Goal: Ask a question: Seek information or help from site administrators or community

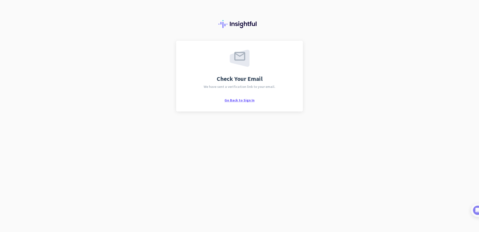
click at [247, 100] on span "Go Back to Sign In" at bounding box center [240, 100] width 30 height 5
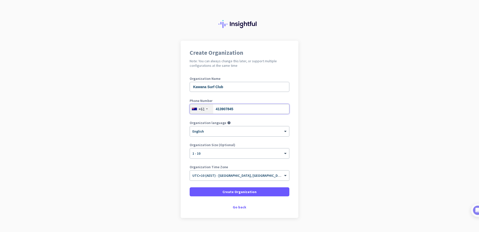
drag, startPoint x: 241, startPoint y: 109, endPoint x: 215, endPoint y: 110, distance: 26.1
click at [215, 110] on input "413907845" at bounding box center [240, 109] width 100 height 10
type input "754379241"
click at [226, 192] on span "Create Organization" at bounding box center [240, 191] width 34 height 5
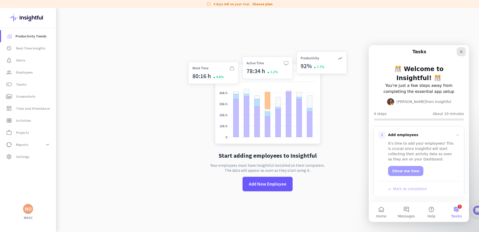
click at [459, 51] on div "Close" at bounding box center [461, 51] width 9 height 9
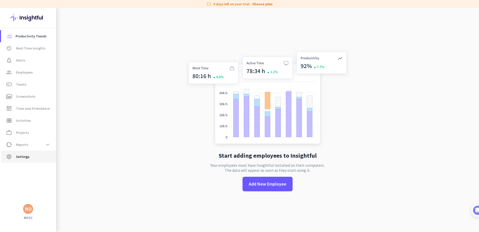
click at [29, 157] on span "settings Settings" at bounding box center [28, 156] width 47 height 6
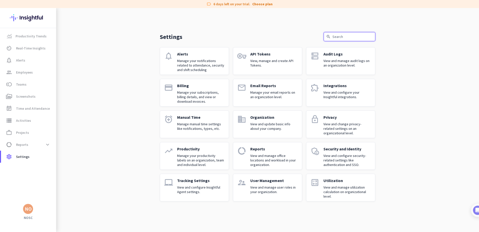
click at [343, 37] on input "text" at bounding box center [350, 36] width 52 height 9
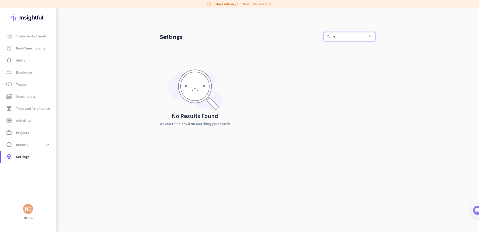
type input "r"
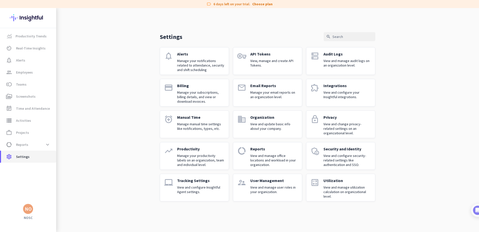
click at [43, 158] on span "settings Settings" at bounding box center [28, 156] width 47 height 6
click at [38, 143] on span "data_usage Reports expand_more" at bounding box center [28, 144] width 47 height 9
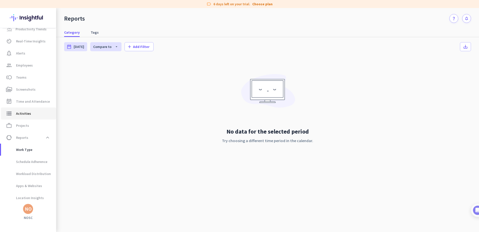
click at [32, 113] on span "storage Activities" at bounding box center [28, 113] width 47 height 6
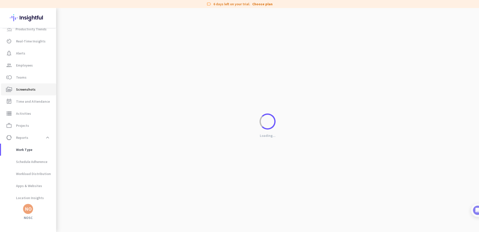
click at [30, 86] on span "Screenshots" at bounding box center [26, 89] width 20 height 6
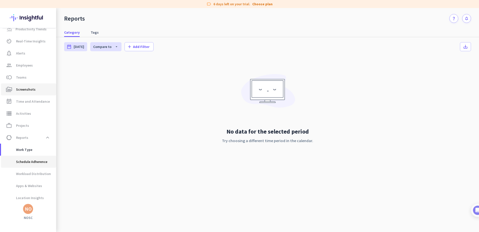
type input "Mon, Sep 29 - Mon, Sep 29"
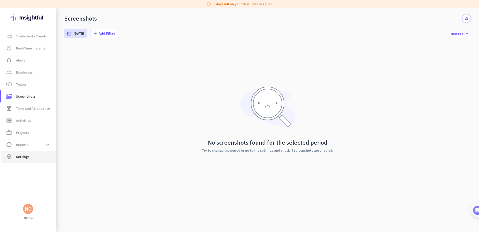
click at [27, 158] on span "Settings" at bounding box center [23, 156] width 14 height 6
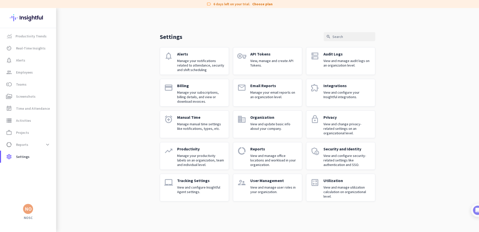
click at [342, 123] on p "View and change privacy-related settings on an organizational level." at bounding box center [348, 129] width 48 height 14
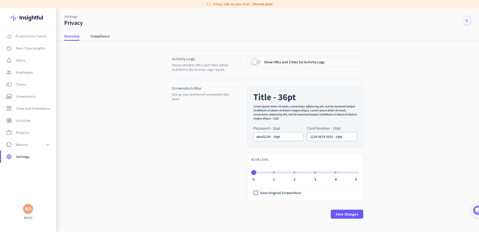
click at [250, 60] on span "button" at bounding box center [255, 62] width 10 height 10
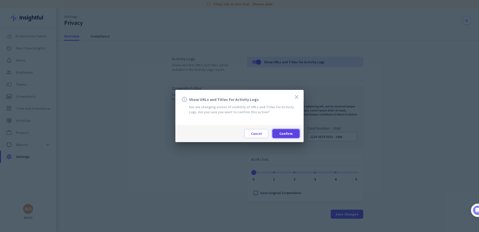
click at [290, 135] on span "Confirm" at bounding box center [286, 133] width 13 height 5
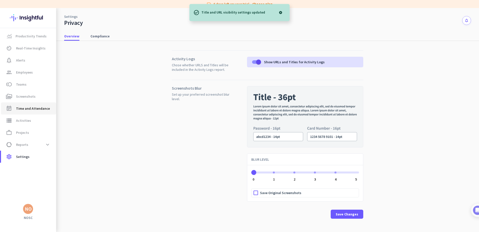
click at [32, 108] on span "Time and Attendance" at bounding box center [33, 108] width 34 height 6
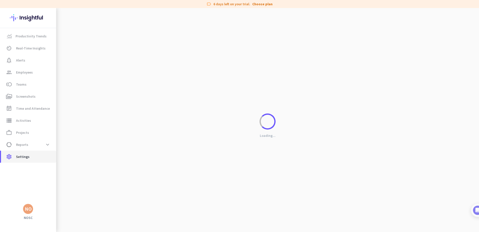
click at [28, 157] on span "Settings" at bounding box center [23, 156] width 14 height 6
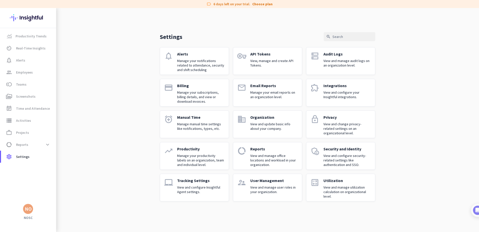
click at [204, 186] on p "View and configure Insightful Agent settings." at bounding box center [201, 189] width 48 height 9
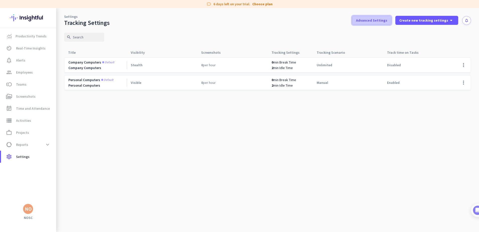
click at [369, 20] on span "Advanced Settings" at bounding box center [371, 20] width 31 height 5
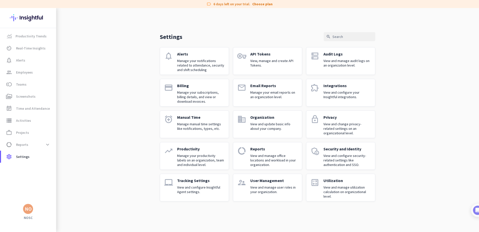
click at [189, 156] on p "Manage your productivity labels on an organization, team and individual level." at bounding box center [201, 160] width 48 height 14
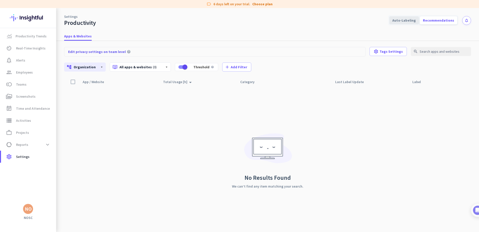
click at [414, 19] on div "Auto-Labeling" at bounding box center [405, 20] width 30 height 8
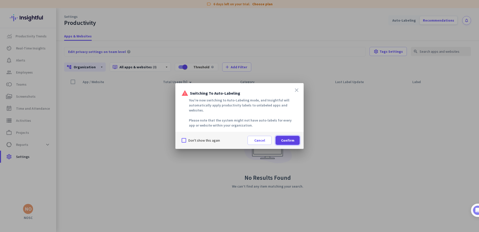
click at [289, 140] on span "Confirm" at bounding box center [287, 140] width 13 height 5
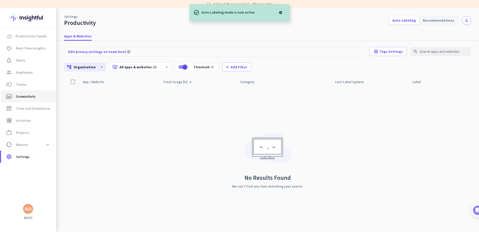
click at [26, 97] on span "Screenshots" at bounding box center [26, 96] width 20 height 6
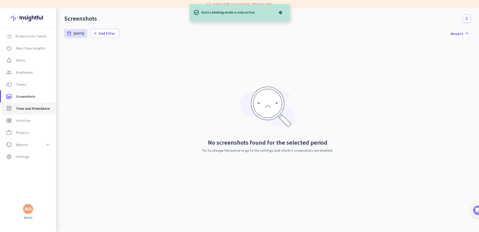
click at [29, 106] on span "Time and Attendance" at bounding box center [33, 108] width 34 height 6
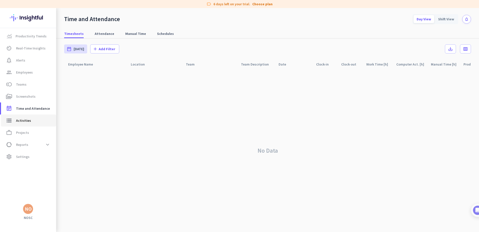
click at [29, 120] on span "Activities" at bounding box center [23, 120] width 15 height 6
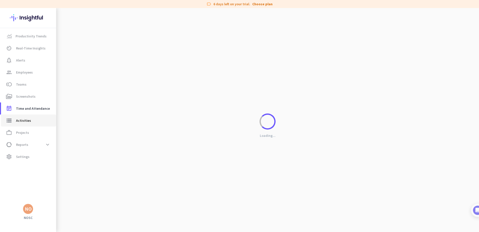
type input "Mon, Sep 29"
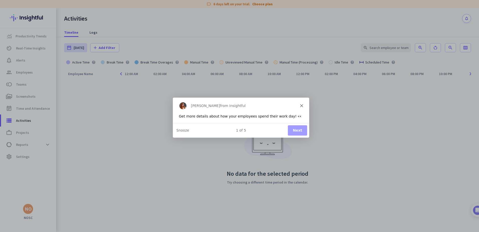
click at [303, 104] on div "Tamara from Insightful" at bounding box center [241, 105] width 136 height 16
click at [302, 105] on polygon "Close" at bounding box center [301, 105] width 3 height 3
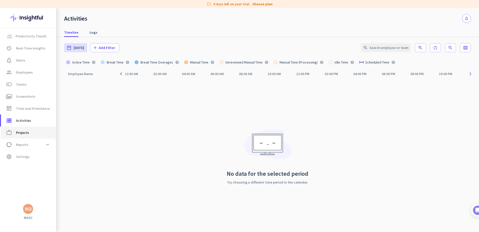
click at [34, 137] on link "work_outline Projects" at bounding box center [28, 132] width 55 height 12
type input "Mon, Sep 29 - Mon, Sep 29"
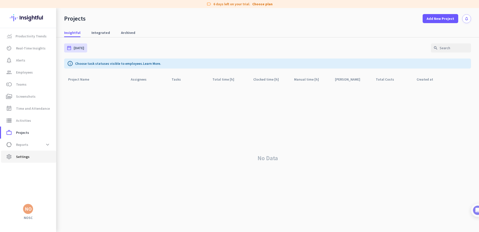
click at [33, 155] on span "settings Settings" at bounding box center [28, 156] width 47 height 6
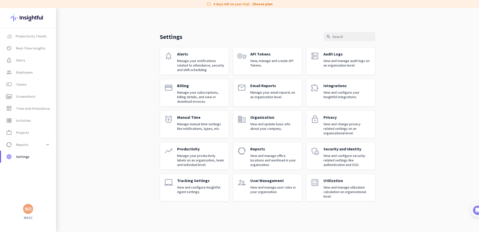
click at [264, 121] on div "Organization View and update basic info about your company." at bounding box center [274, 124] width 48 height 19
click at [334, 182] on p "Utilization" at bounding box center [348, 180] width 48 height 5
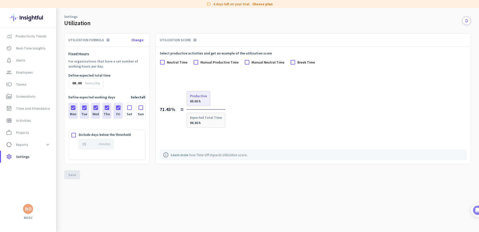
click at [128, 108] on div at bounding box center [129, 106] width 9 height 7
click at [142, 107] on div at bounding box center [140, 106] width 9 height 7
click at [70, 172] on span at bounding box center [72, 174] width 16 height 12
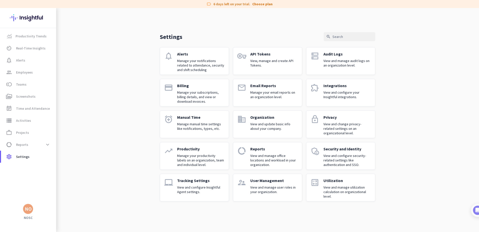
click at [198, 68] on p "Manage your notifications related to attendance, security and shift scheduling" at bounding box center [201, 65] width 48 height 14
click at [186, 179] on p "Tracking Settings" at bounding box center [201, 180] width 48 height 5
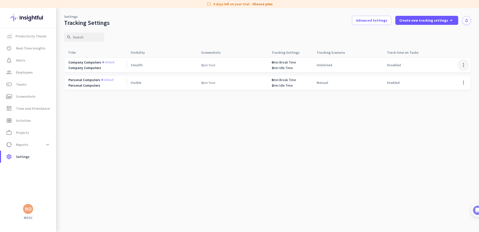
click at [463, 65] on span at bounding box center [464, 65] width 12 height 12
click at [451, 75] on span "Edit" at bounding box center [454, 75] width 24 height 5
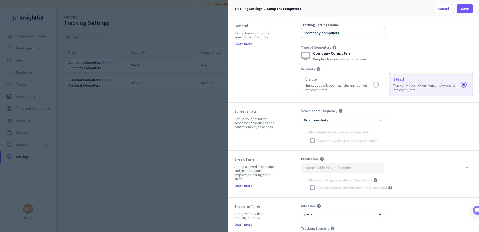
click at [338, 119] on div at bounding box center [343, 118] width 82 height 4
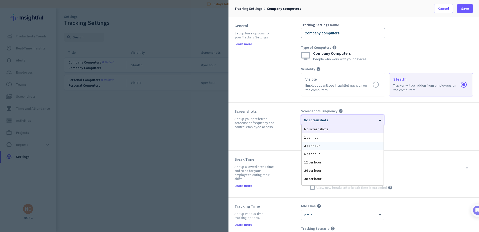
scroll to position [31, 0]
click at [317, 180] on div "120 per hour" at bounding box center [343, 181] width 82 height 8
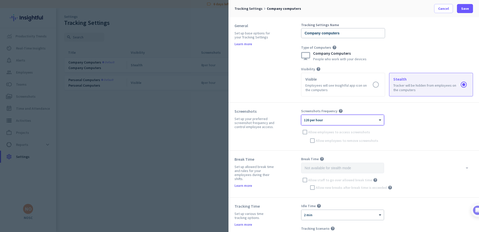
scroll to position [100, 0]
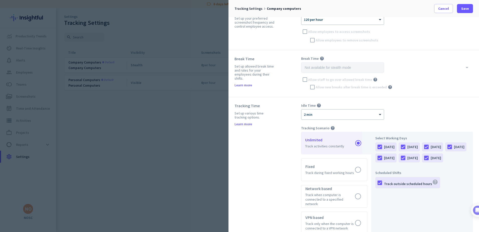
click at [313, 84] on div "Allow new breaks after break time is exceeded help" at bounding box center [387, 87] width 172 height 8
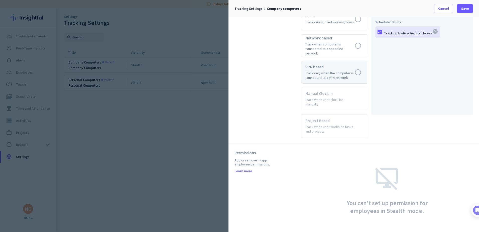
scroll to position [255, 0]
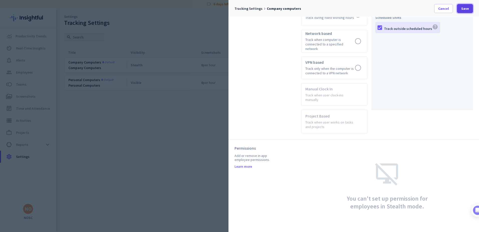
click at [466, 7] on span "Save" at bounding box center [466, 8] width 8 height 5
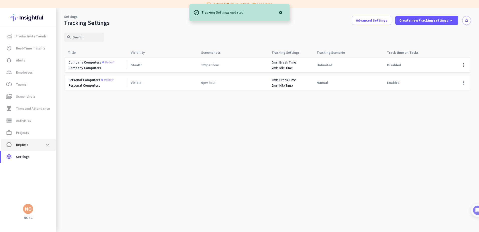
click at [33, 144] on span "data_usage Reports expand_more" at bounding box center [28, 144] width 47 height 9
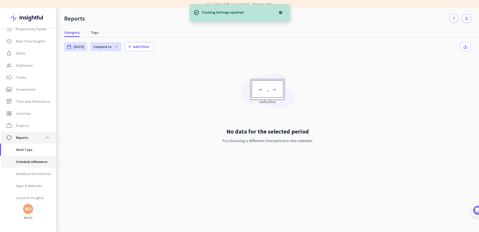
scroll to position [21, 0]
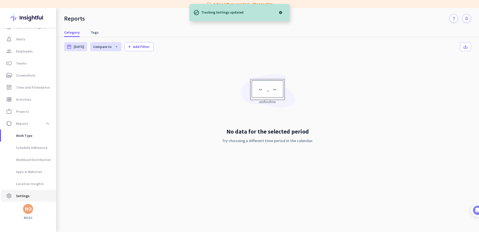
click at [33, 194] on span "settings Settings" at bounding box center [28, 196] width 47 height 6
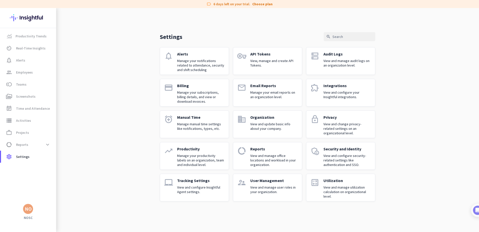
click at [257, 162] on p "View and manage office locations and workload in your organization." at bounding box center [274, 160] width 48 height 14
click at [344, 94] on p "View and configure your Insightful integrations." at bounding box center [348, 94] width 48 height 9
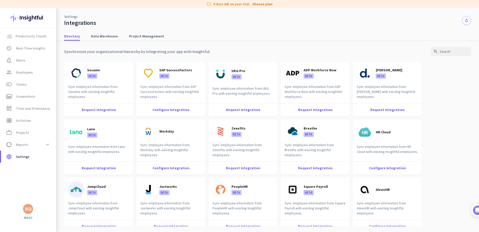
scroll to position [226, 0]
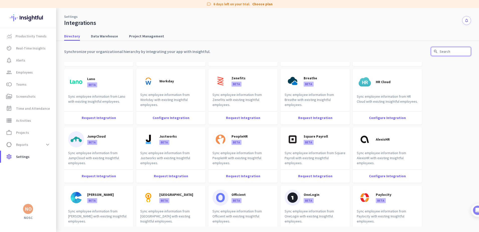
click at [449, 54] on input "text" at bounding box center [451, 51] width 40 height 9
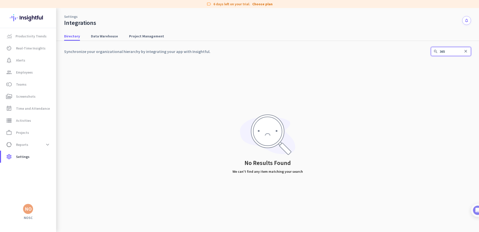
type input "365"
click at [468, 54] on input "365" at bounding box center [451, 51] width 40 height 9
click at [467, 52] on icon "close" at bounding box center [466, 51] width 5 height 5
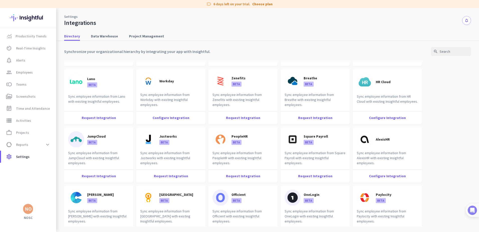
click at [475, 209] on img at bounding box center [472, 209] width 9 height 9
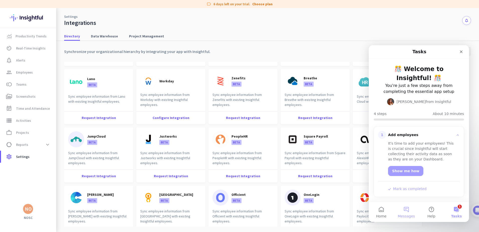
click at [410, 210] on button "Messages" at bounding box center [406, 212] width 25 height 20
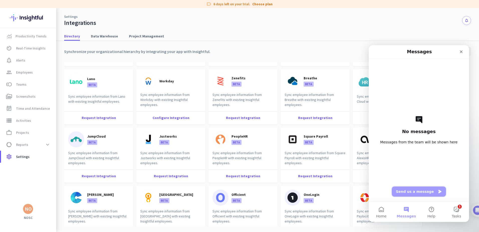
click at [410, 193] on button "Send us a message" at bounding box center [419, 191] width 54 height 10
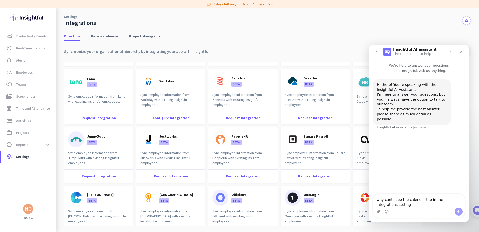
type textarea "why cant i see the calendar tab in the integrations settings"
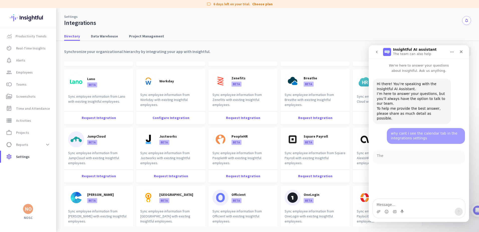
scroll to position [61, 0]
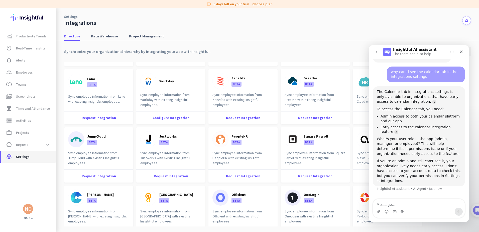
click at [17, 156] on span "Settings" at bounding box center [23, 156] width 14 height 6
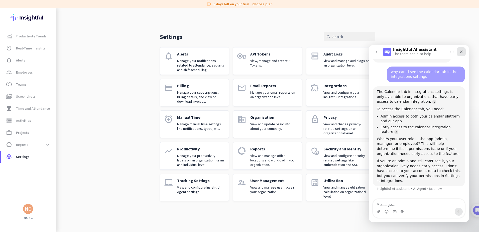
click at [464, 51] on div "Close" at bounding box center [461, 51] width 9 height 9
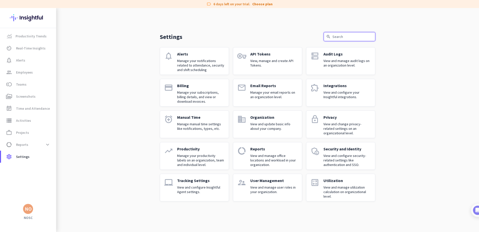
click at [358, 38] on input "text" at bounding box center [350, 36] width 52 height 9
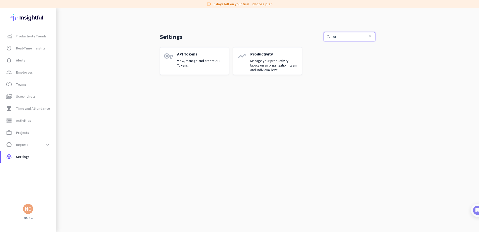
type input "e"
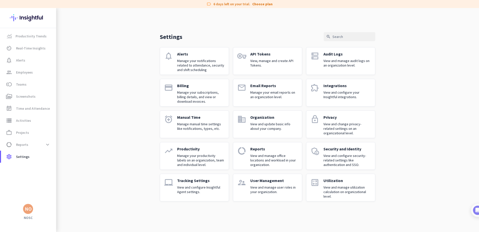
click at [264, 86] on p "Email Reports" at bounding box center [274, 85] width 48 height 5
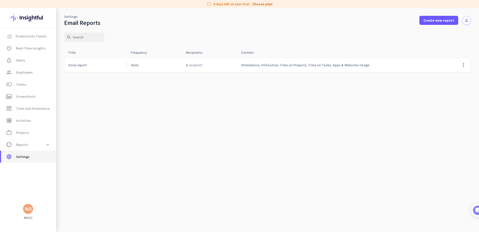
click at [26, 157] on span "Settings" at bounding box center [23, 156] width 14 height 6
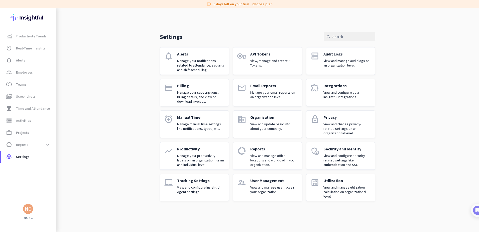
click at [83, 120] on div "Settings search notifications Alerts Manage your notifications related to atten…" at bounding box center [267, 108] width 423 height 201
click at [22, 144] on span "Reports" at bounding box center [22, 144] width 12 height 6
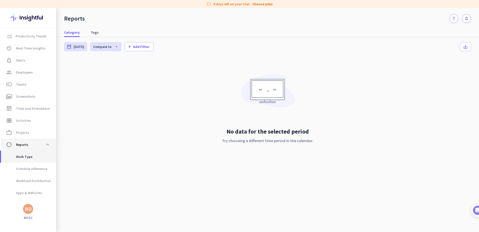
scroll to position [7, 0]
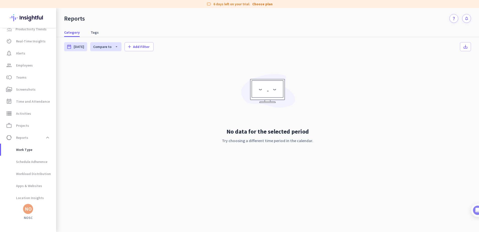
click at [94, 136] on div "No data for the selected period Try choosing a different time period in the cal…" at bounding box center [267, 113] width 407 height 111
click at [40, 125] on span "data_usage Reports expand_less" at bounding box center [28, 123] width 47 height 9
click at [51, 125] on span at bounding box center [47, 123] width 9 height 9
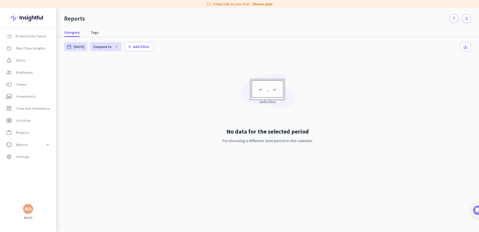
click at [186, 96] on div "No data for the selected period Try choosing a different time period in the cal…" at bounding box center [267, 113] width 407 height 111
click at [35, 159] on span "settings Settings" at bounding box center [28, 156] width 47 height 6
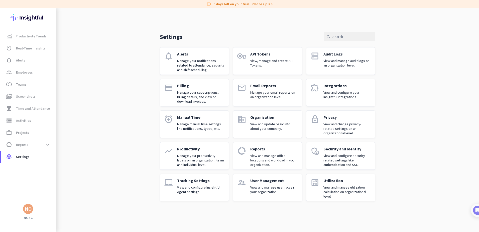
click at [254, 115] on p "Organization" at bounding box center [274, 117] width 48 height 5
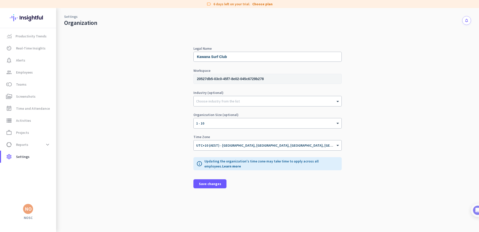
click at [153, 93] on div "Legal Name Kawana Surf Club Workspace 20527db5-03c0-45f7-8e02-045c6729b278 Indu…" at bounding box center [267, 129] width 407 height 205
click at [31, 155] on span "settings Settings" at bounding box center [28, 156] width 47 height 6
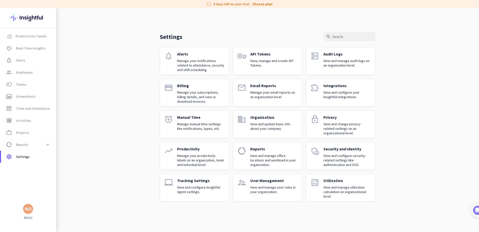
click at [128, 120] on div "Settings search notifications Alerts Manage your notifications related to atten…" at bounding box center [267, 108] width 423 height 201
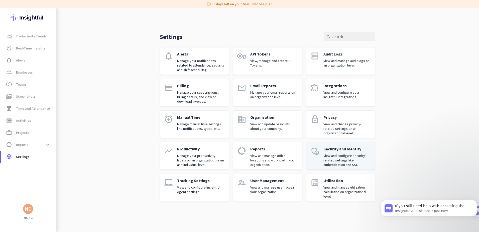
scroll to position [76, 0]
click at [189, 89] on div "Billing Manage your subscriptions, billing details, and view or download invoic…" at bounding box center [201, 92] width 48 height 19
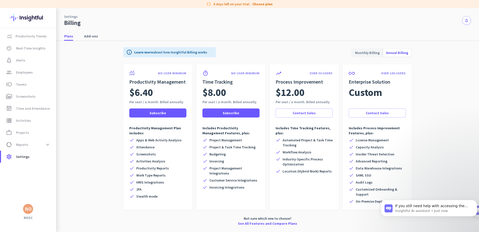
click at [83, 82] on app-billing-plan-tab "info Learn more about how Insightful Billing works Monthly Billing Annual Billi…" at bounding box center [267, 135] width 407 height 189
click at [91, 34] on span "Add-ons" at bounding box center [91, 36] width 14 height 5
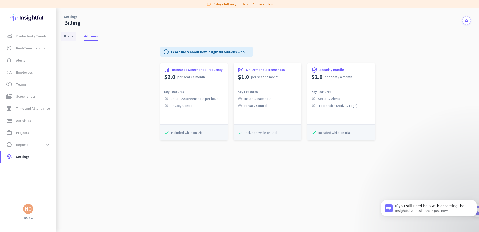
click at [65, 37] on span "Plans" at bounding box center [68, 36] width 9 height 5
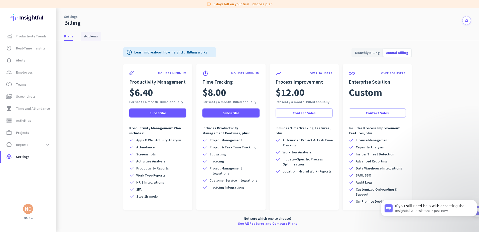
click at [95, 39] on span "Add-ons" at bounding box center [91, 36] width 14 height 9
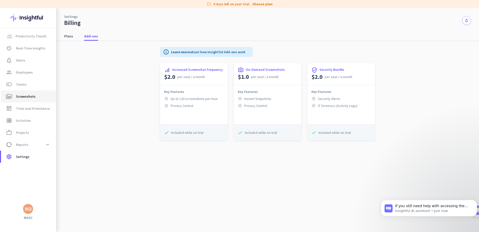
click at [34, 95] on span "Screenshots" at bounding box center [26, 96] width 20 height 6
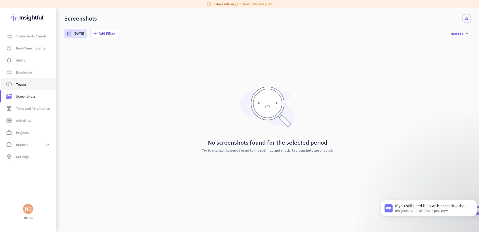
click at [29, 87] on link "toll Teams" at bounding box center [28, 84] width 55 height 12
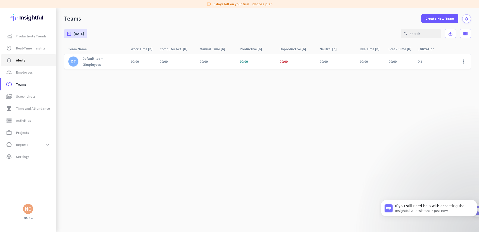
click at [18, 57] on link "notification_important Alerts" at bounding box center [28, 60] width 55 height 12
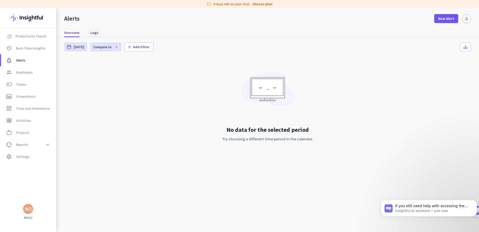
click at [93, 30] on span "Logs" at bounding box center [95, 32] width 8 height 9
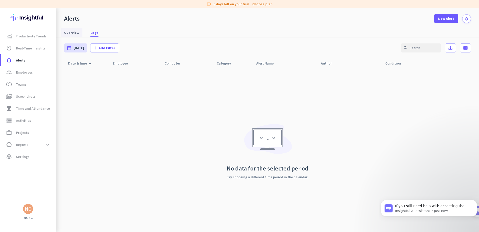
click at [73, 32] on span "Overview" at bounding box center [71, 32] width 15 height 5
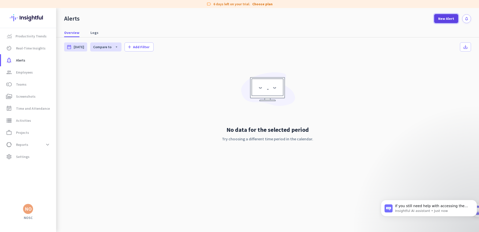
click at [448, 20] on span "New Alert" at bounding box center [446, 18] width 16 height 5
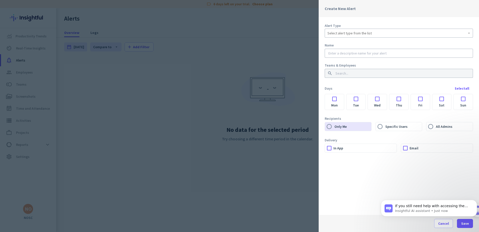
click at [357, 36] on div "Select alert type from the list" at bounding box center [399, 33] width 143 height 6
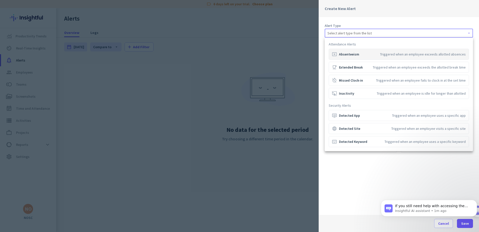
click at [374, 168] on div at bounding box center [239, 116] width 479 height 232
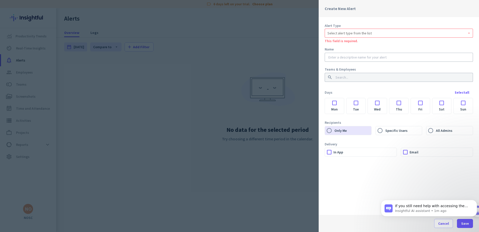
click at [446, 225] on body "If you still need help with accessing the Calendar tab or understanding the req…" at bounding box center [429, 209] width 96 height 36
click at [476, 202] on icon "Dismiss notification" at bounding box center [476, 201] width 3 height 3
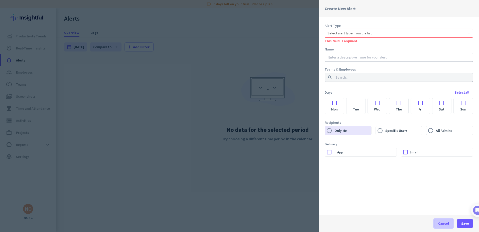
click at [448, 223] on span "Cancel" at bounding box center [443, 223] width 11 height 5
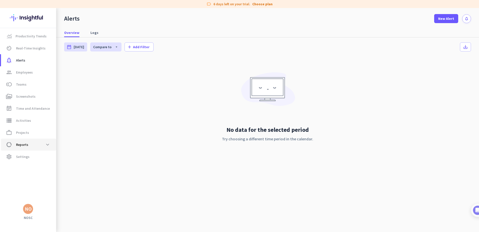
click at [29, 148] on span "data_usage Reports expand_more" at bounding box center [28, 144] width 47 height 9
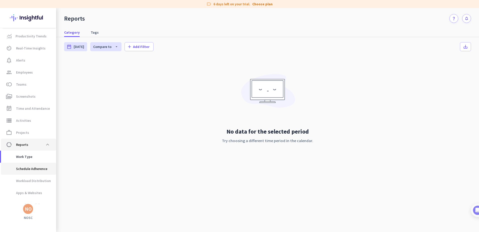
scroll to position [7, 0]
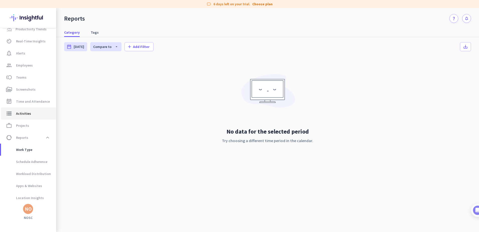
click at [24, 116] on span "Activities" at bounding box center [23, 113] width 15 height 6
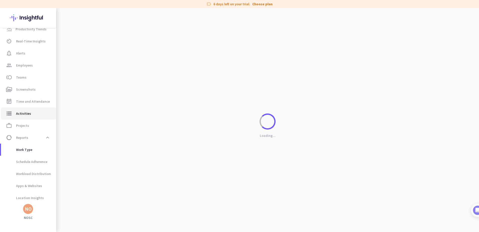
type input "Mon, Sep 29"
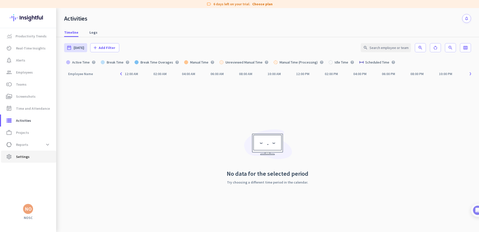
click at [29, 157] on span "settings Settings" at bounding box center [28, 156] width 47 height 6
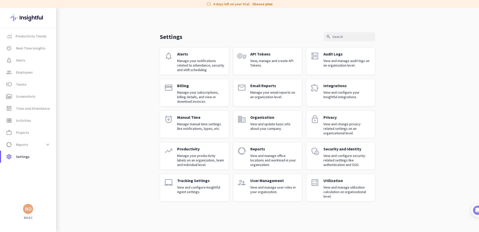
click at [268, 125] on p "View and update basic info about your company." at bounding box center [274, 126] width 48 height 9
click at [189, 152] on div "Productivity Manage your productivity labels on an organization, team and indiv…" at bounding box center [201, 155] width 48 height 19
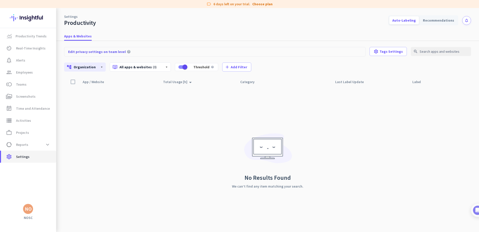
click at [31, 159] on span "settings Settings" at bounding box center [28, 156] width 47 height 6
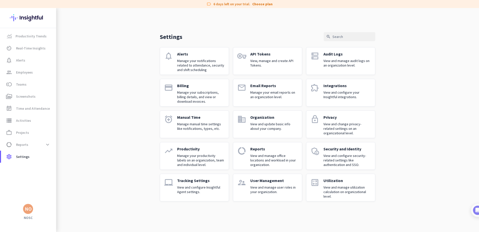
click at [347, 149] on p "Security and Identity" at bounding box center [348, 148] width 48 height 5
click at [283, 94] on p "Manage your email reports on an organization level." at bounding box center [274, 94] width 48 height 9
click at [312, 56] on icon "dns" at bounding box center [315, 55] width 9 height 9
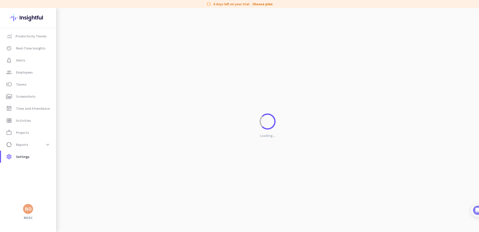
click at [334, 58] on div "Loading..." at bounding box center [267, 124] width 423 height 232
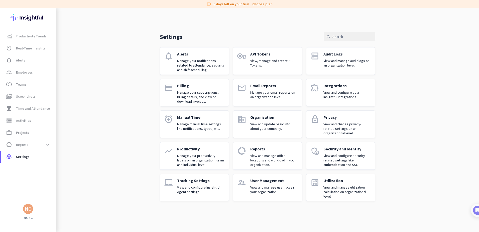
click at [194, 97] on p "Manage your subscriptions, billing details, and view or download invoices." at bounding box center [201, 97] width 48 height 14
click at [195, 117] on p "Manual Time" at bounding box center [201, 117] width 48 height 5
click at [207, 160] on p "Manage your productivity labels on an organization, team and individual level." at bounding box center [201, 160] width 48 height 14
click at [201, 196] on div "Tracking Settings View and configure Insightful Agent settings." at bounding box center [201, 187] width 48 height 19
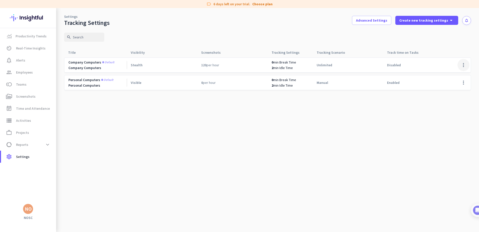
click at [461, 67] on span at bounding box center [464, 65] width 12 height 12
click at [224, 138] on div at bounding box center [239, 116] width 479 height 232
click at [31, 156] on span "settings Settings" at bounding box center [28, 156] width 47 height 6
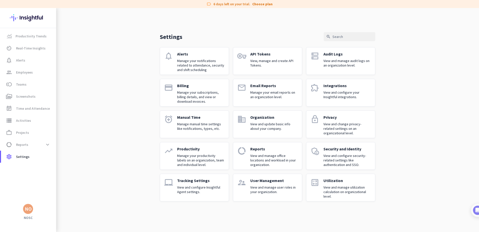
click at [330, 180] on p "Utilization" at bounding box center [348, 180] width 48 height 5
click at [253, 190] on p "View and manage user roles in your organization." at bounding box center [274, 189] width 48 height 9
click at [32, 60] on span "notification_important Alerts" at bounding box center [28, 60] width 47 height 6
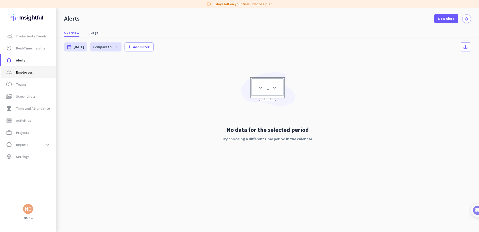
click at [38, 72] on span "group Employees" at bounding box center [28, 72] width 47 height 6
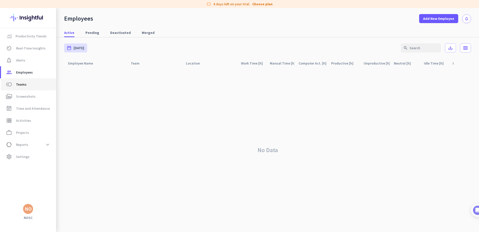
click at [37, 84] on span "toll Teams" at bounding box center [28, 84] width 47 height 6
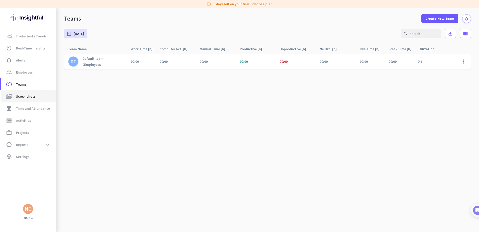
click at [39, 96] on span "perm_media Screenshots" at bounding box center [28, 96] width 47 height 6
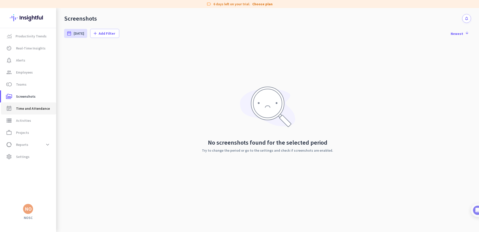
click at [39, 105] on link "event_note Time and Attendance" at bounding box center [28, 108] width 55 height 12
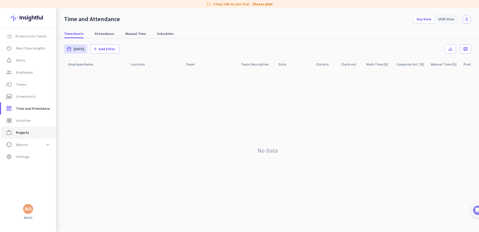
click at [34, 130] on span "work_outline Projects" at bounding box center [28, 132] width 47 height 6
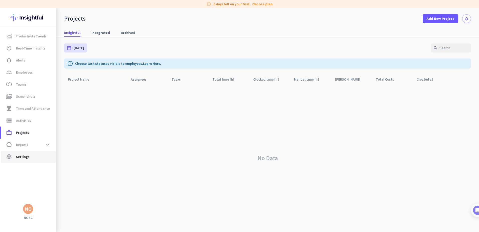
click at [31, 155] on span "settings Settings" at bounding box center [28, 156] width 47 height 6
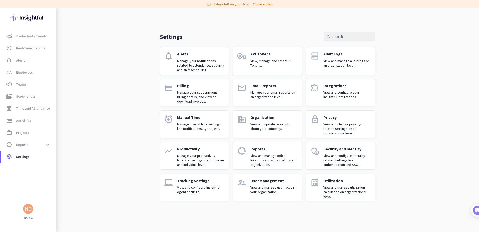
click at [333, 92] on p "View and configure your Insightful integrations." at bounding box center [348, 94] width 48 height 9
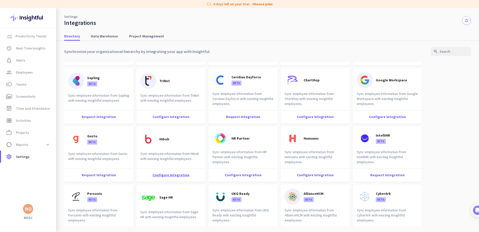
scroll to position [476, 0]
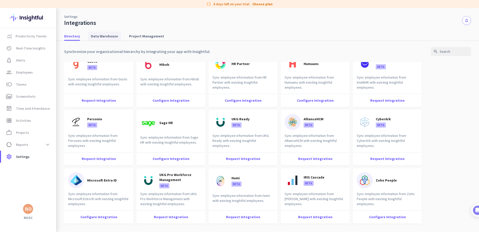
click at [99, 36] on span "Data Warehouse" at bounding box center [104, 36] width 27 height 5
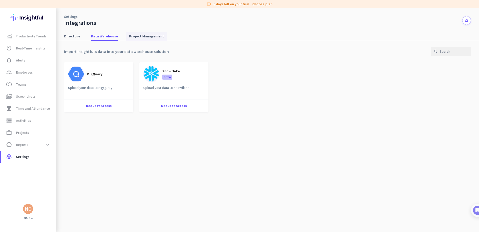
click at [140, 37] on span "Project Management" at bounding box center [146, 36] width 35 height 5
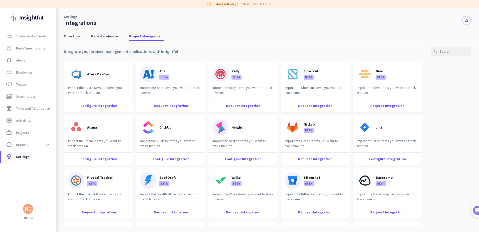
click at [479, 209] on html "label 6 days left on your trial. Choose plan Productivity Trends av_timer Real-…" at bounding box center [239, 116] width 479 height 232
click at [477, 211] on img at bounding box center [472, 209] width 9 height 9
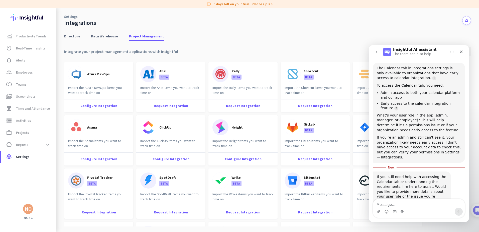
scroll to position [85, 0]
click at [463, 52] on icon "Close" at bounding box center [462, 52] width 4 height 4
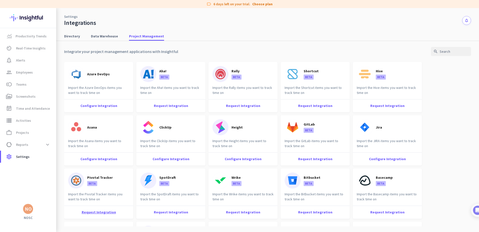
scroll to position [48, 0]
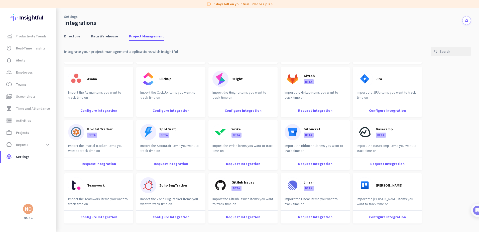
click at [32, 184] on div "Productivity Trends av_timer Real-Time Insights notification_important Alerts g…" at bounding box center [28, 115] width 56 height 175
